Goal: Information Seeking & Learning: Learn about a topic

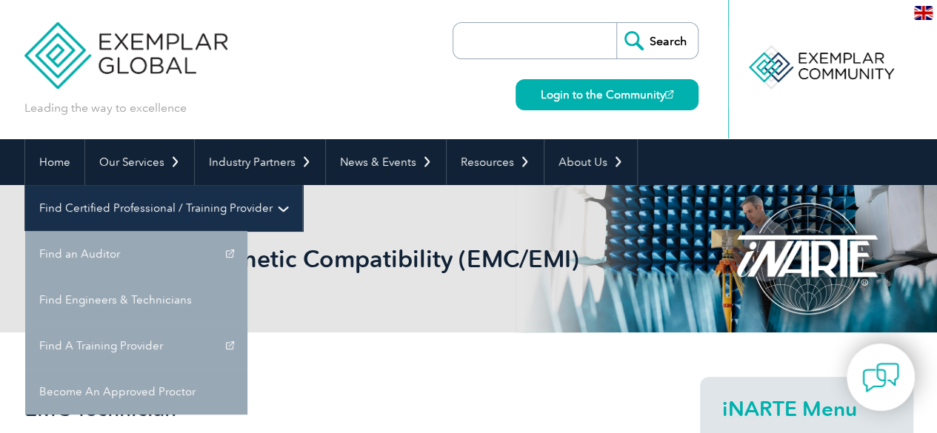
click at [302, 185] on link "Find Certified Professional / Training Provider" at bounding box center [163, 208] width 277 height 46
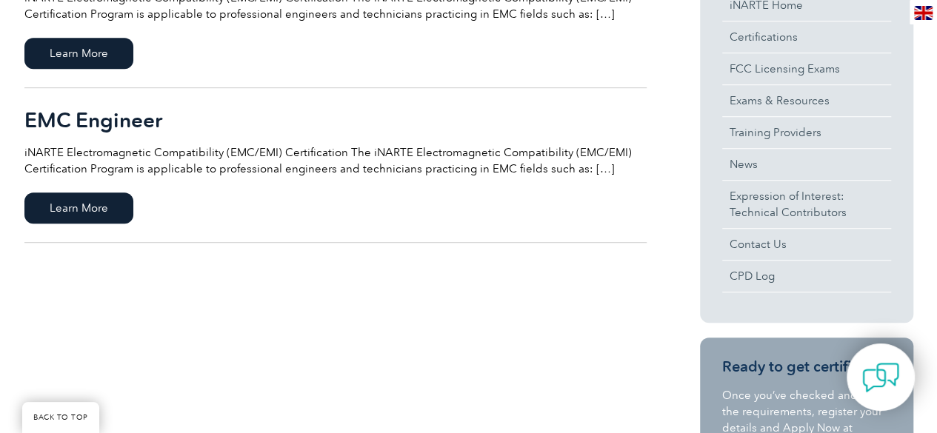
scroll to position [444, 0]
click at [107, 214] on span "Learn More" at bounding box center [78, 207] width 109 height 31
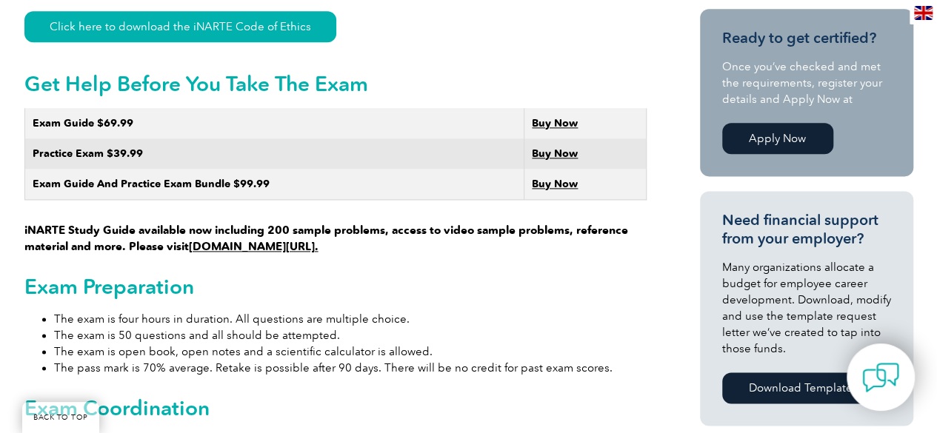
scroll to position [870, 0]
